Goal: Information Seeking & Learning: Learn about a topic

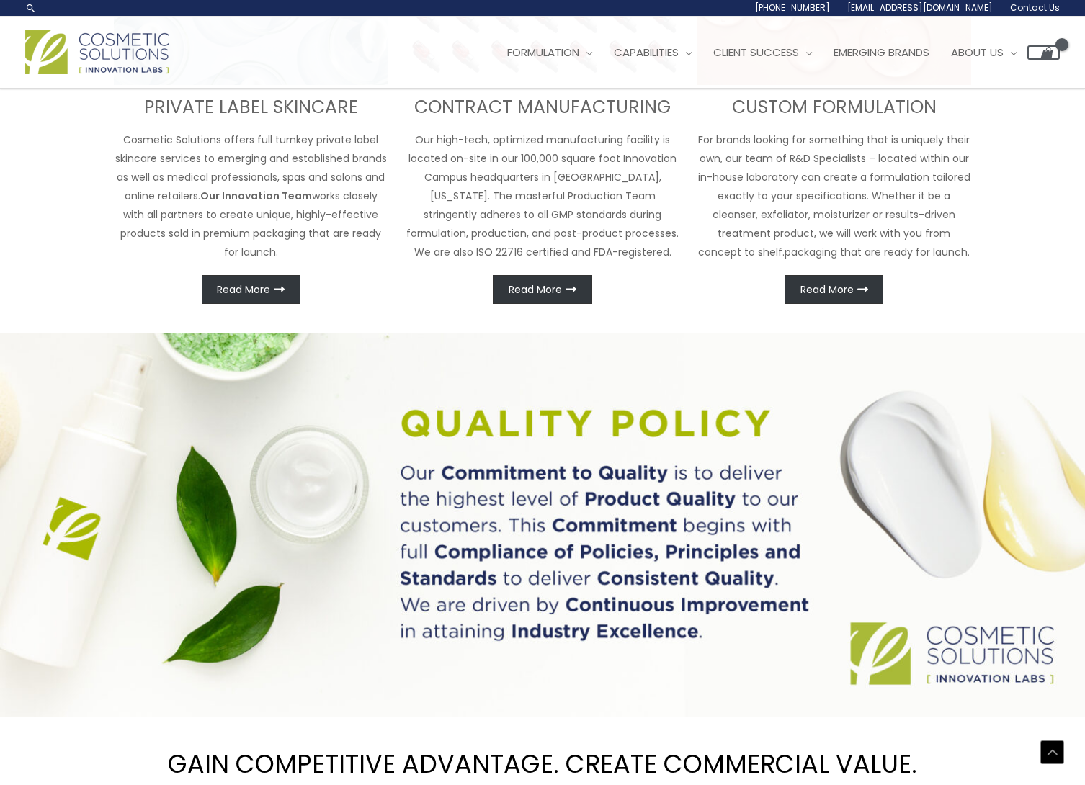
scroll to position [561, 0]
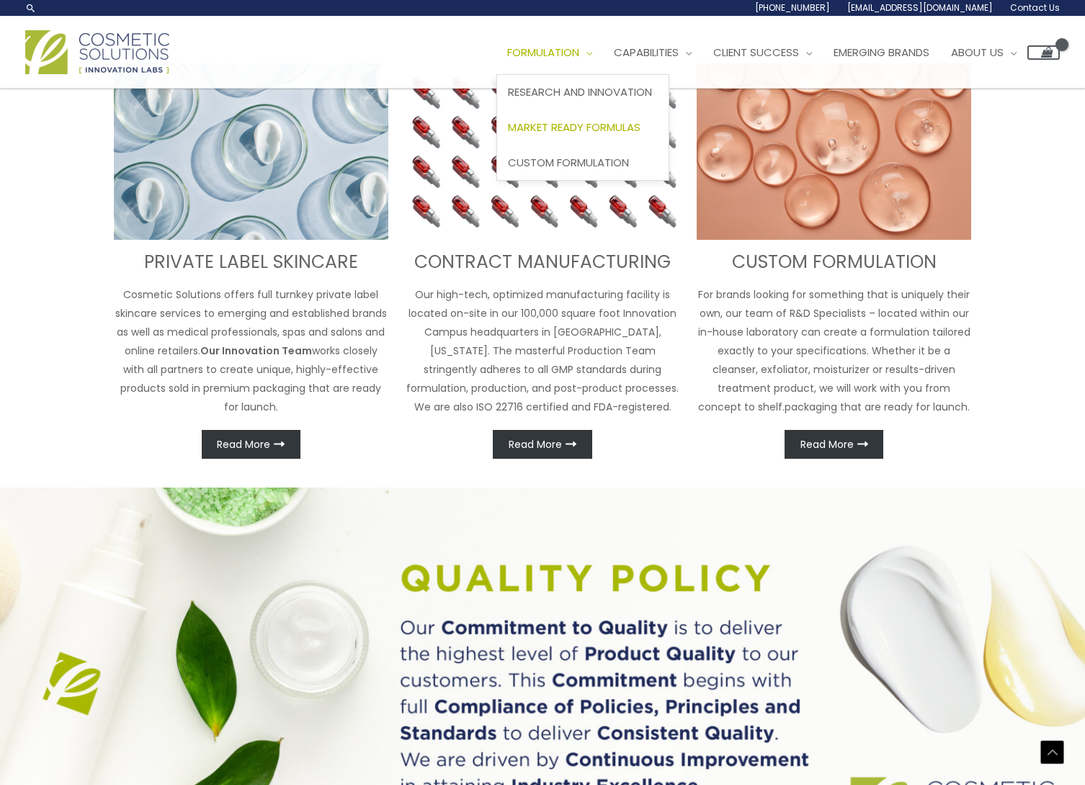
click at [568, 126] on span "Market Ready Formulas" at bounding box center [574, 127] width 133 height 15
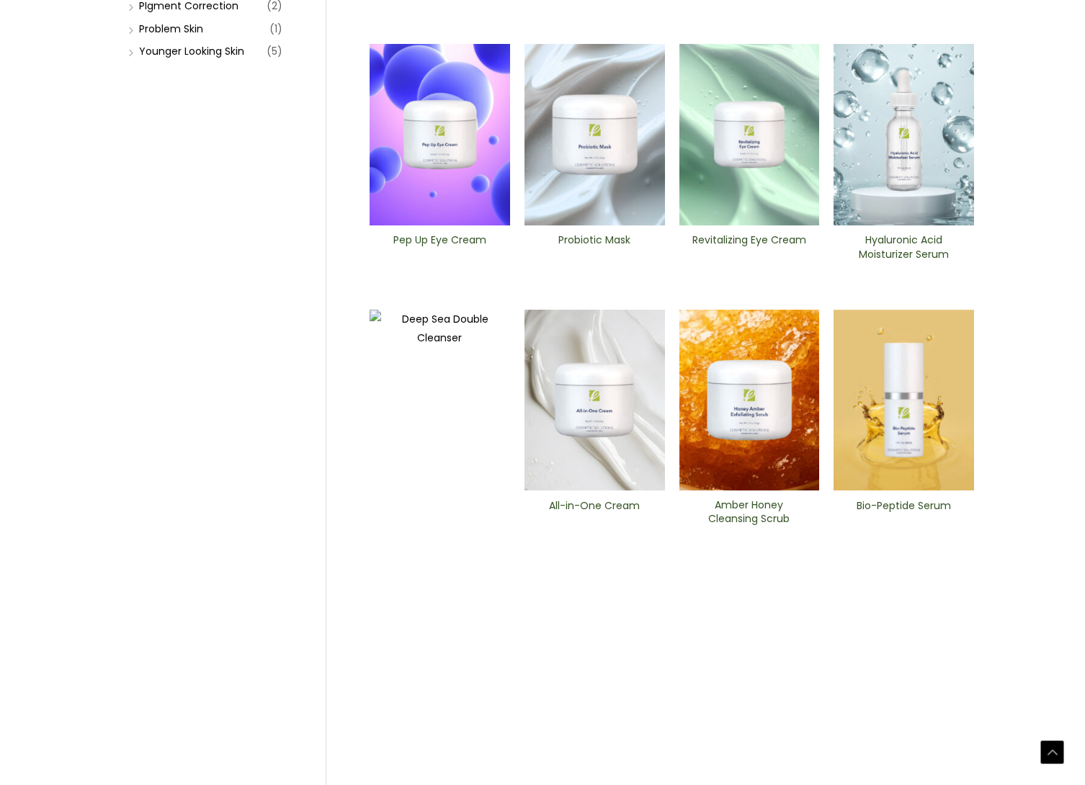
scroll to position [442, 0]
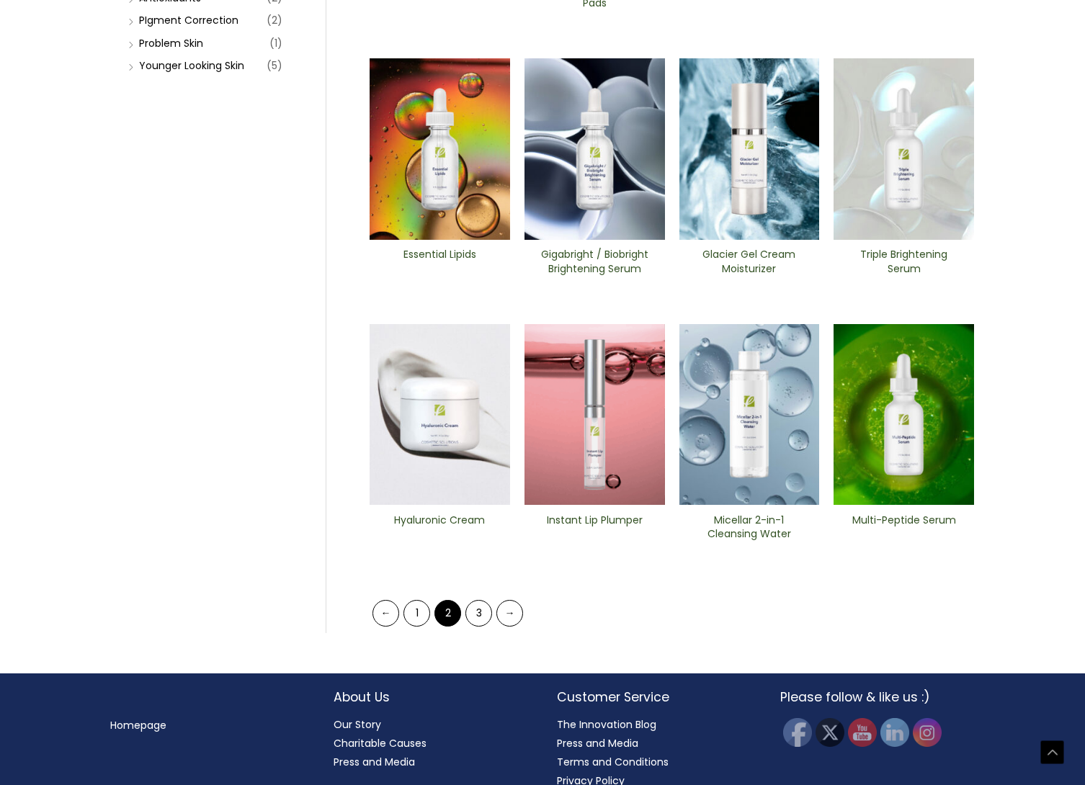
scroll to position [432, 0]
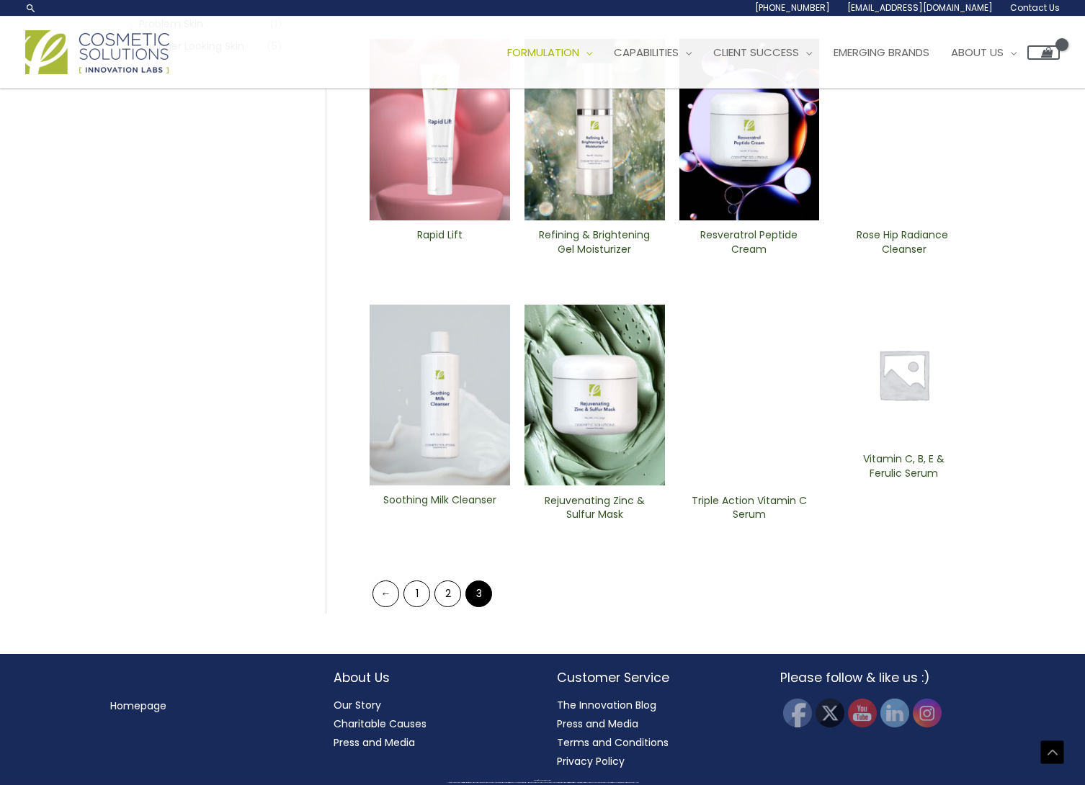
scroll to position [82, 0]
